Goal: Find specific page/section: Find specific page/section

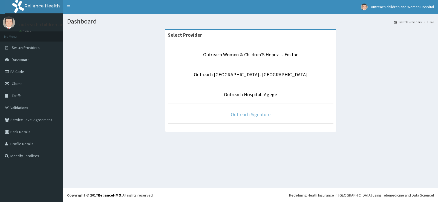
click at [266, 115] on link "Outreach Signature" at bounding box center [251, 114] width 40 height 6
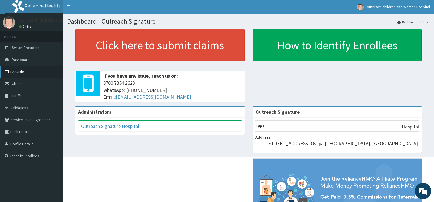
click at [20, 71] on link "PA Code" at bounding box center [31, 72] width 63 height 12
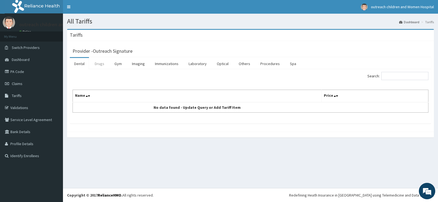
click at [98, 64] on link "Drugs" at bounding box center [99, 63] width 18 height 11
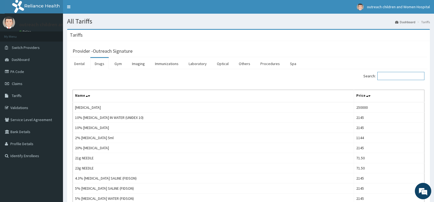
click at [410, 78] on input "Search:" at bounding box center [400, 76] width 47 height 8
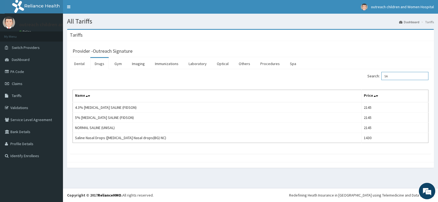
type input "S"
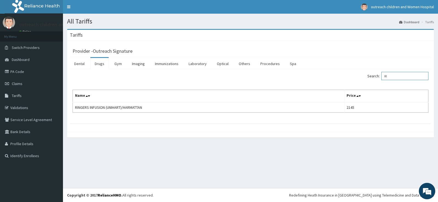
type input "R"
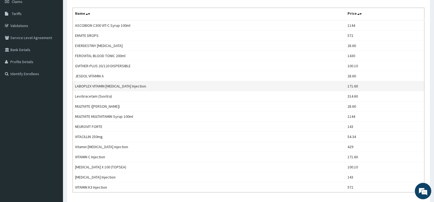
scroll to position [74, 0]
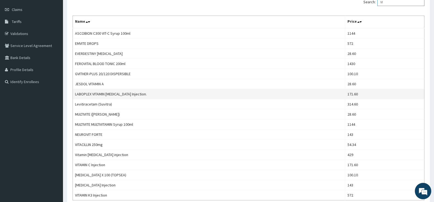
type input "V"
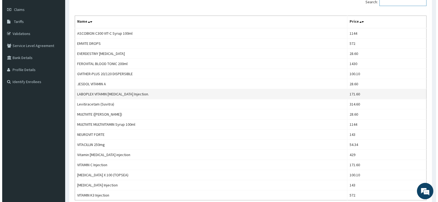
scroll to position [0, 0]
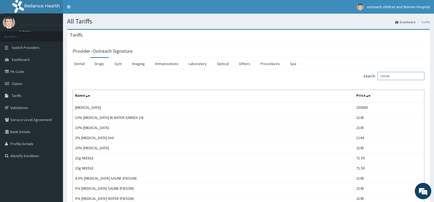
type input "CEFURO"
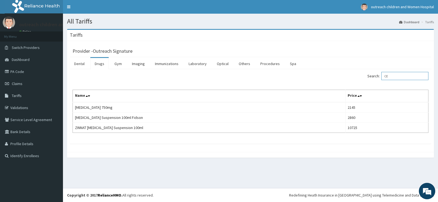
type input "C"
type input "F"
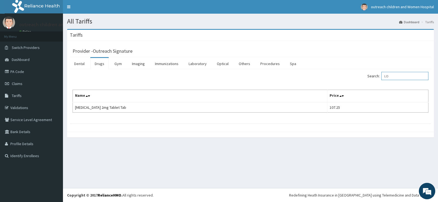
type input "L"
type input "M"
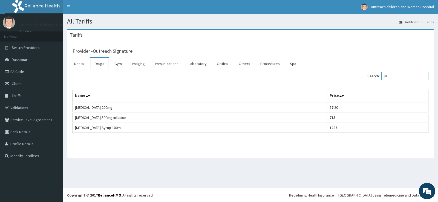
type input "F"
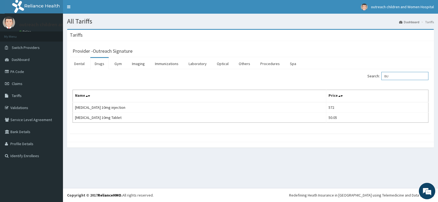
type input "B"
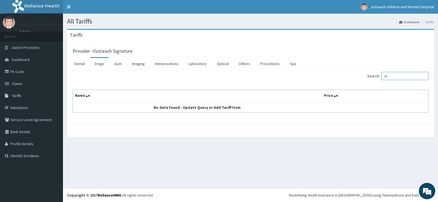
type input "A"
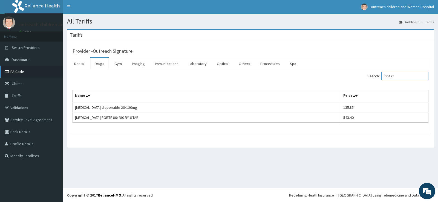
type input "COART"
click at [25, 68] on link "PA Code" at bounding box center [31, 72] width 63 height 12
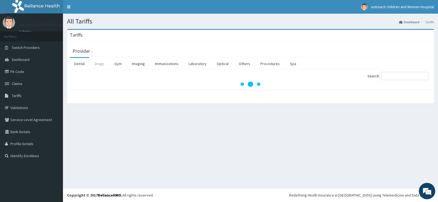
click at [95, 62] on link "Drugs" at bounding box center [99, 63] width 18 height 11
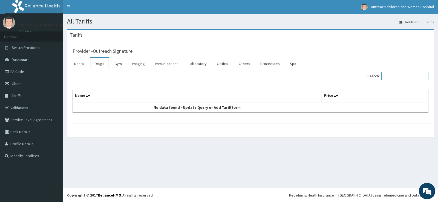
click at [390, 75] on input "Search:" at bounding box center [404, 76] width 47 height 8
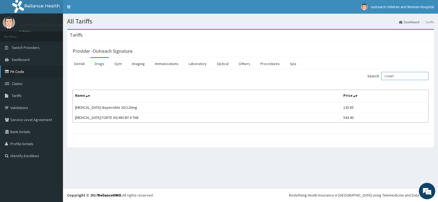
type input "COART"
click at [33, 70] on link "PA Code" at bounding box center [31, 72] width 63 height 12
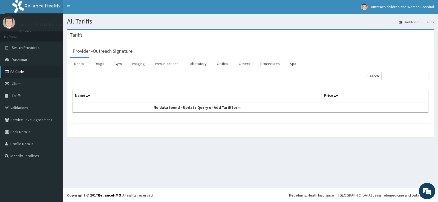
click at [21, 70] on link "PA Code" at bounding box center [31, 72] width 63 height 12
click at [94, 60] on link "Drugs" at bounding box center [99, 63] width 18 height 11
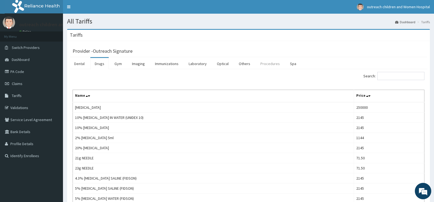
click at [270, 63] on link "Procedures" at bounding box center [270, 63] width 28 height 11
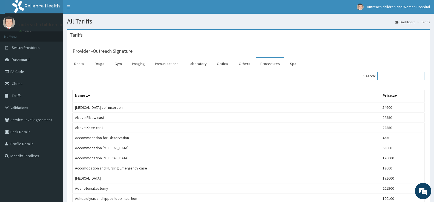
click at [398, 76] on input "Search:" at bounding box center [400, 76] width 47 height 8
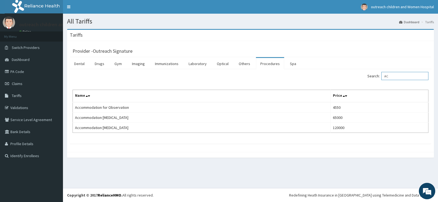
type input "A"
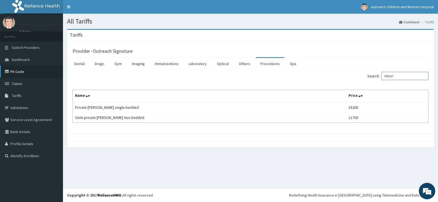
type input "PRIVAT"
click at [19, 73] on link "PA Code" at bounding box center [31, 72] width 63 height 12
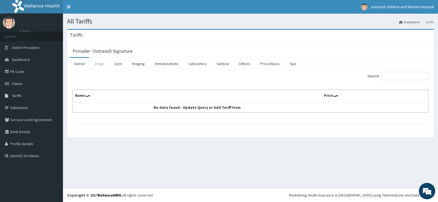
click at [99, 62] on link "Drugs" at bounding box center [99, 63] width 18 height 11
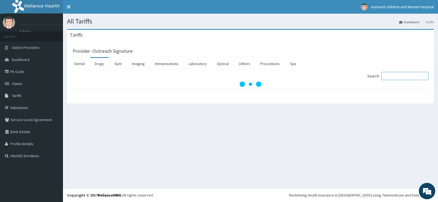
click at [390, 77] on input "Search:" at bounding box center [404, 76] width 47 height 8
